Goal: Find specific page/section: Find specific page/section

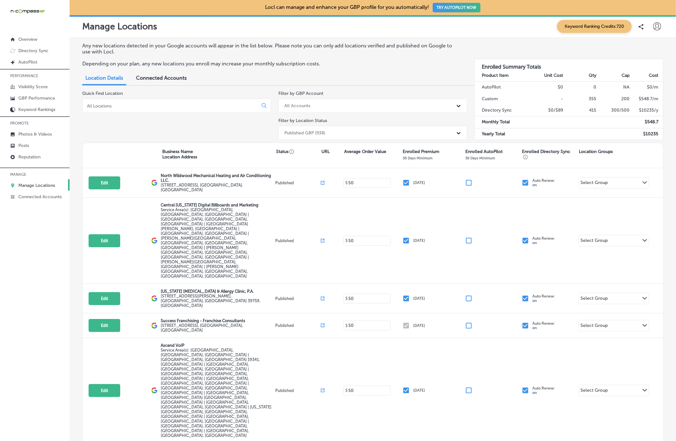
click at [172, 107] on input at bounding box center [171, 106] width 170 height 6
click at [121, 101] on div at bounding box center [176, 106] width 189 height 14
click at [122, 107] on input at bounding box center [171, 106] width 170 height 6
click at [43, 135] on p "Photos & Videos" at bounding box center [35, 134] width 34 height 5
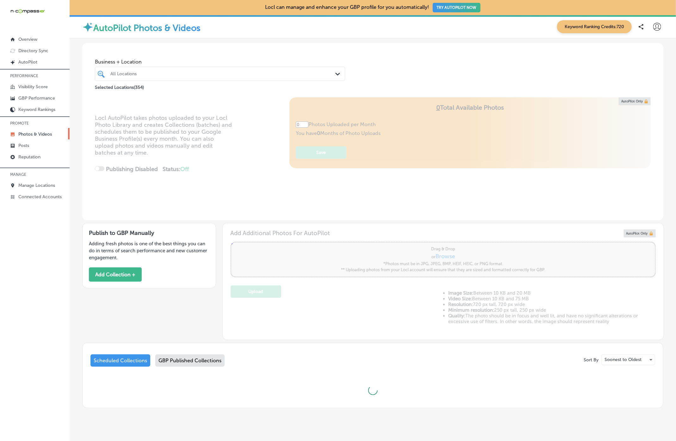
type input "5"
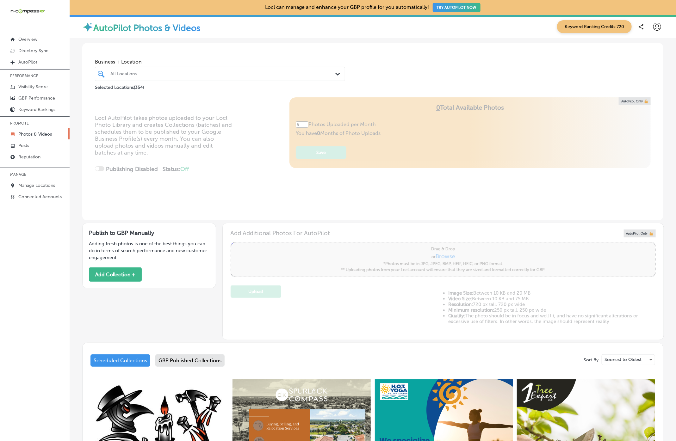
click at [234, 77] on div at bounding box center [209, 74] width 198 height 9
click at [391, 67] on div "Business + Location All Locations Path Created with Sketch. Selected Locations …" at bounding box center [372, 67] width 581 height 48
click at [43, 183] on p "Manage Locations" at bounding box center [36, 185] width 37 height 5
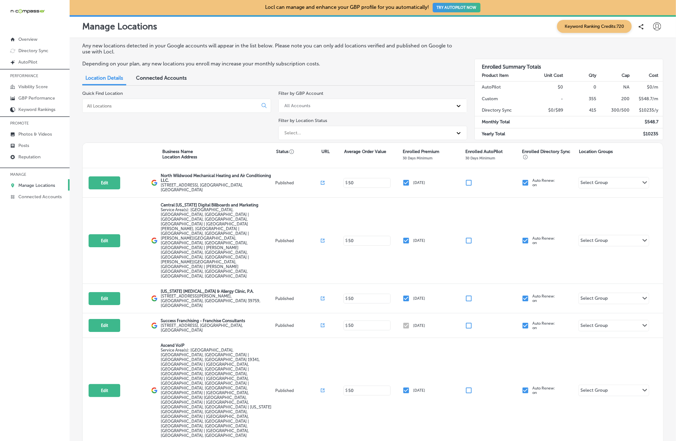
click at [97, 102] on div at bounding box center [176, 106] width 189 height 14
click at [112, 115] on div "Quick Find Location" at bounding box center [176, 117] width 189 height 52
click at [112, 105] on input at bounding box center [171, 106] width 170 height 6
